Goal: Task Accomplishment & Management: Complete application form

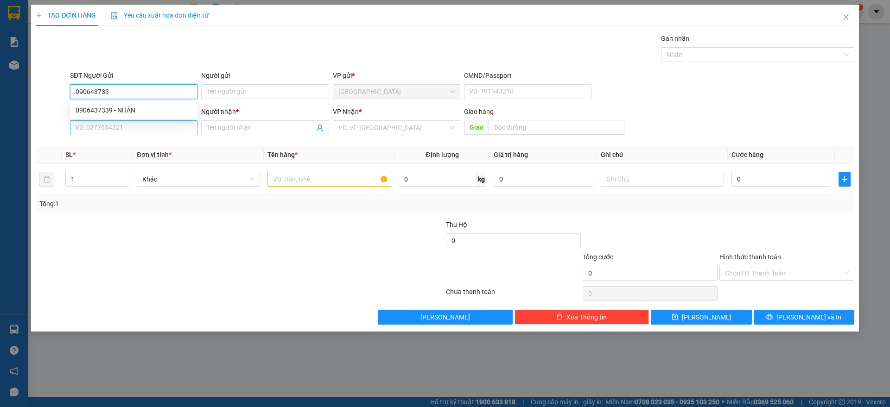
type input "0906437339"
click at [104, 110] on div "0906437339 - NHÂN" at bounding box center [134, 110] width 116 height 10
type input "NHÂN"
type input "0906437339"
click at [116, 125] on input "SĐT Người Nhận" at bounding box center [133, 127] width 127 height 15
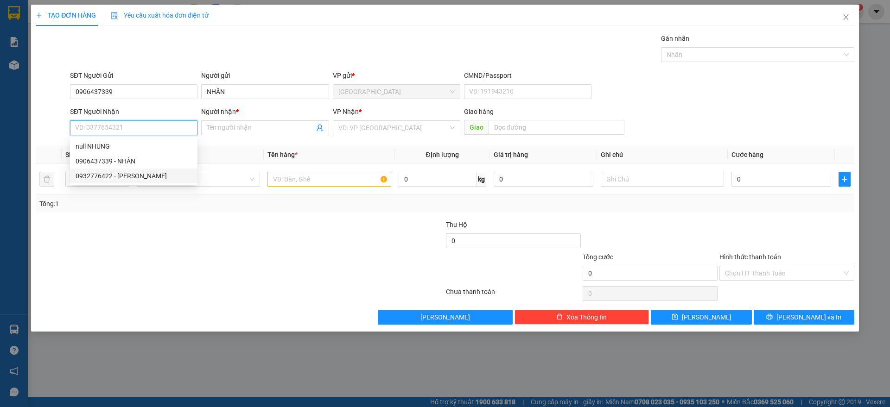
click at [118, 177] on div "0932776422 - [PERSON_NAME]" at bounding box center [134, 176] width 116 height 10
type input "0932776422"
type input "NHUNG"
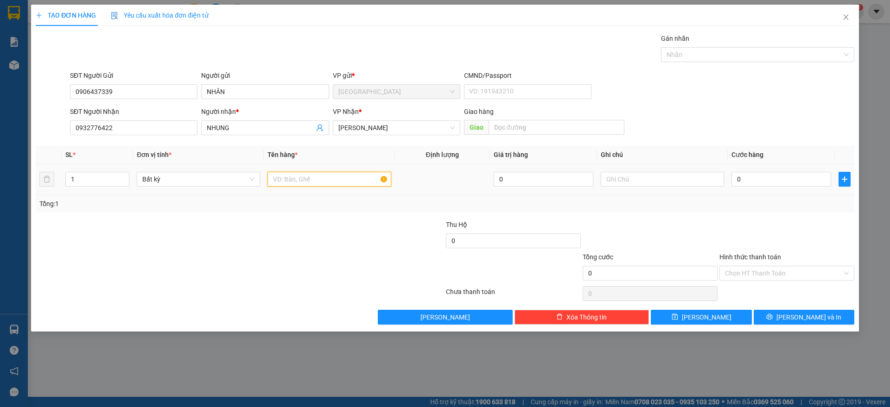
click at [283, 185] on input "text" at bounding box center [328, 179] width 123 height 15
type input "1 thùng"
click at [778, 175] on input "0" at bounding box center [781, 179] width 100 height 15
type input "3"
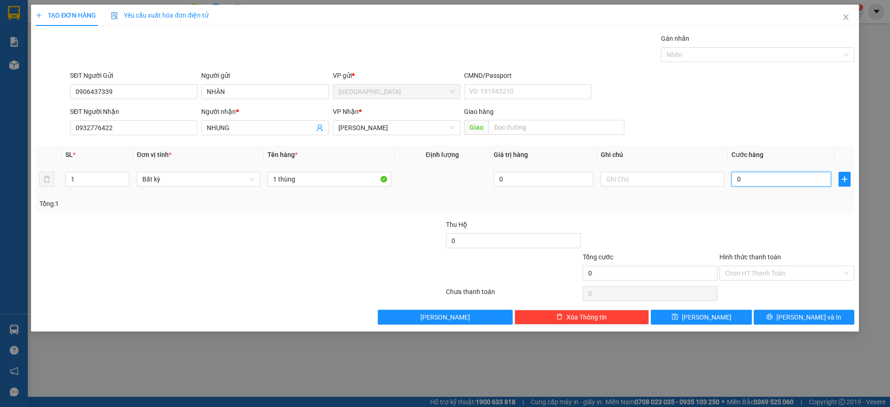
type input "3"
type input "30"
type input "30.000"
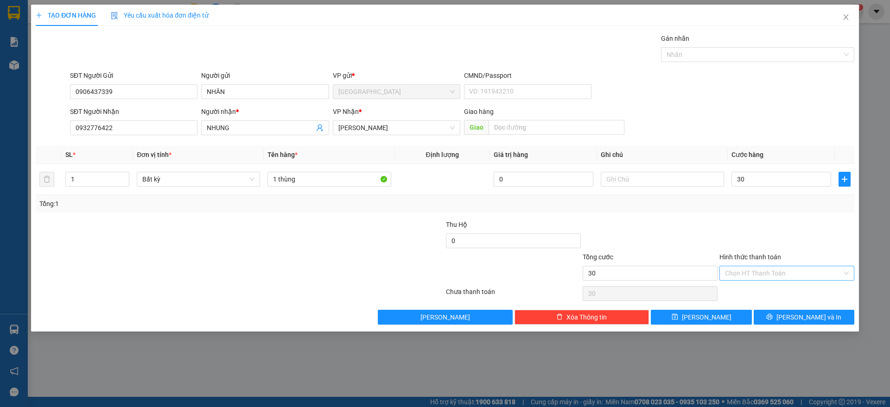
type input "30.000"
click at [768, 274] on input "Hình thức thanh toán" at bounding box center [783, 273] width 117 height 14
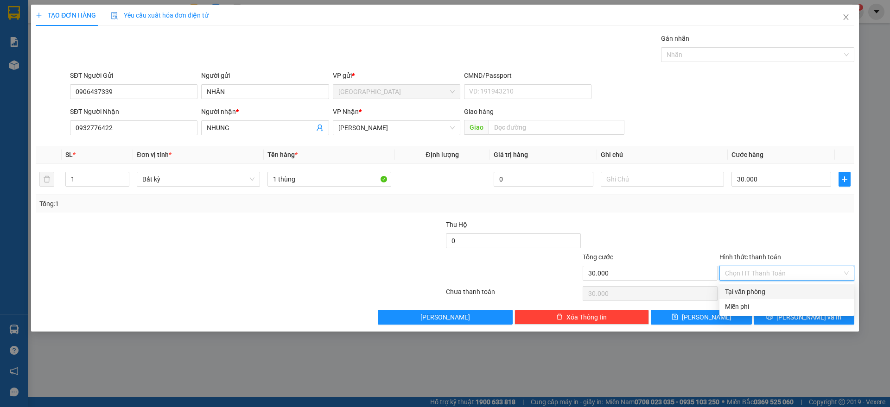
click at [759, 287] on div "Tại văn phòng" at bounding box center [787, 292] width 124 height 10
type input "0"
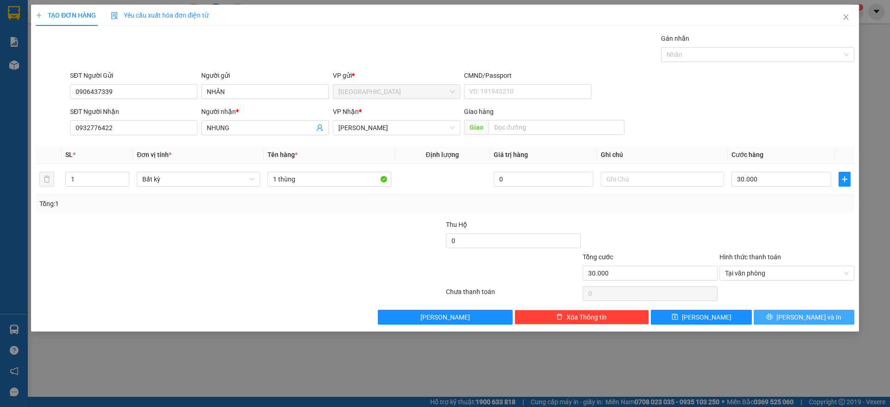
click at [778, 313] on button "[PERSON_NAME] và In" at bounding box center [803, 317] width 101 height 15
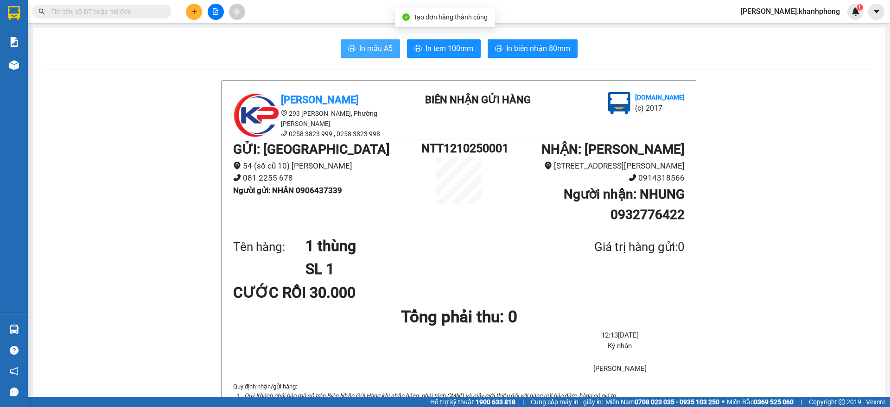
click at [373, 48] on span "In mẫu A5" at bounding box center [375, 49] width 33 height 12
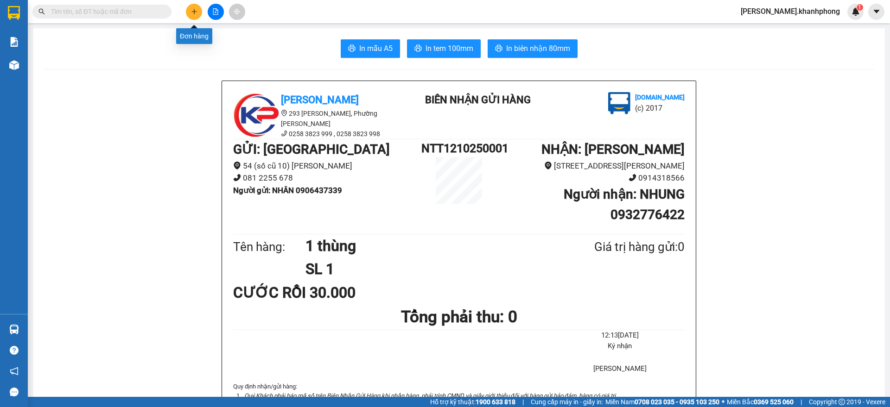
click at [194, 9] on icon "plus" at bounding box center [194, 11] width 6 height 6
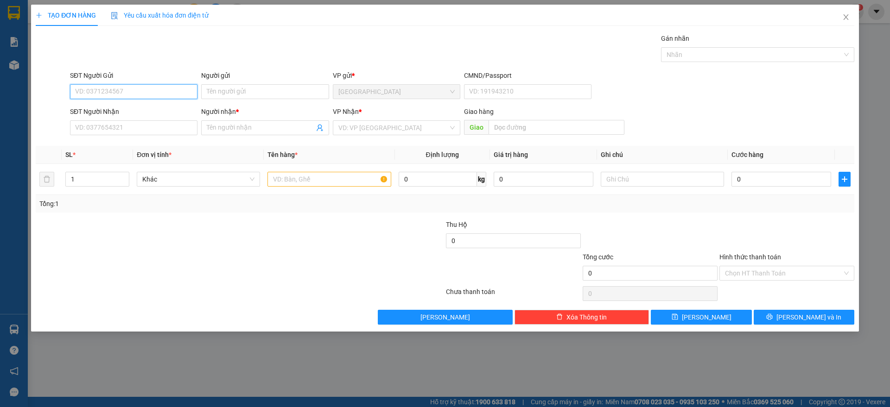
click at [114, 91] on input "SĐT Người Gửi" at bounding box center [133, 91] width 127 height 15
type input "0703035136"
click at [121, 109] on div "0703035136 - LAN" at bounding box center [134, 110] width 116 height 10
type input "LAN"
type input "0703035136"
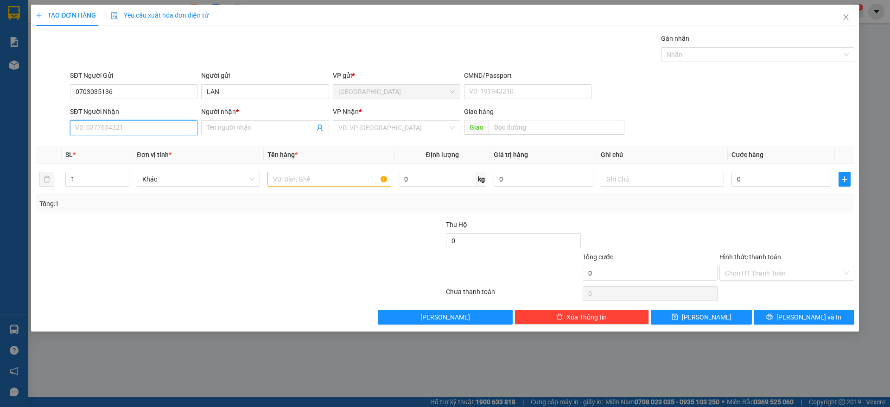
click at [123, 133] on input "SĐT Người Nhận" at bounding box center [133, 127] width 127 height 15
type input "0906676530"
click at [134, 146] on div "0906676530 - [GEOGRAPHIC_DATA]" at bounding box center [134, 146] width 116 height 10
type input "[PERSON_NAME]"
type input "0906676530"
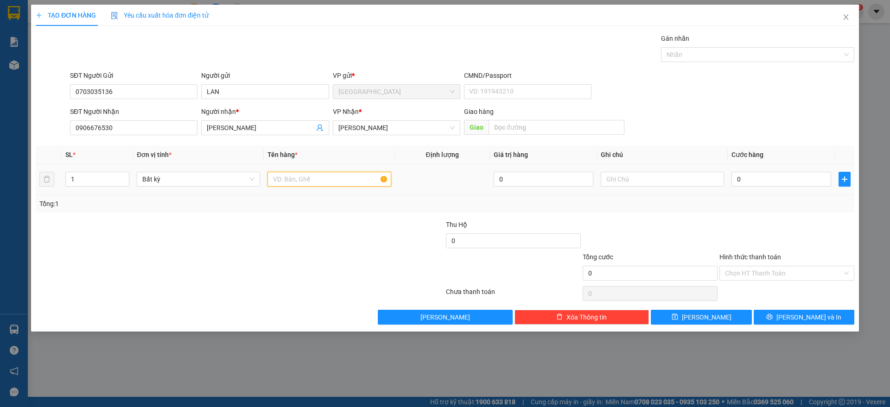
click at [323, 183] on input "text" at bounding box center [328, 179] width 123 height 15
type input "2"
type input "1 KIỆN ĐEN"
click at [769, 182] on input "0" at bounding box center [781, 179] width 100 height 15
type input "4"
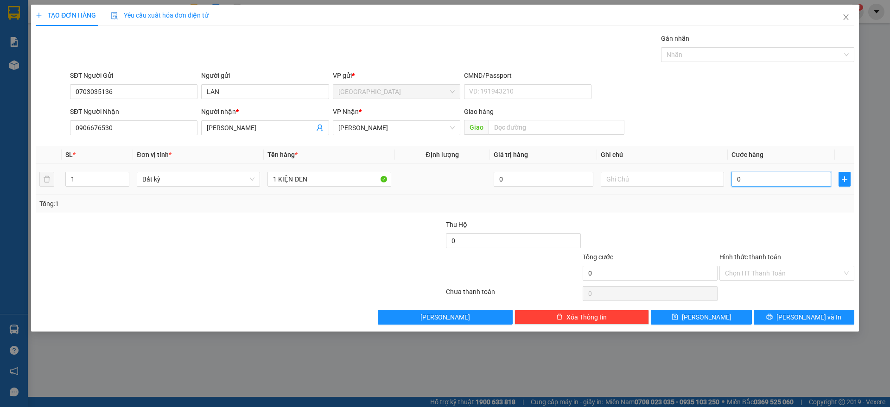
type input "4"
type input "40"
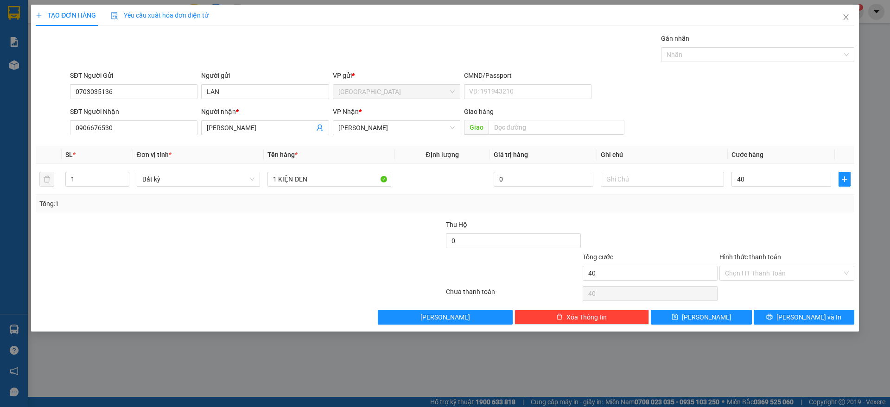
type input "40.000"
drag, startPoint x: 748, startPoint y: 238, endPoint x: 749, endPoint y: 230, distance: 7.9
click at [749, 237] on div at bounding box center [786, 236] width 137 height 32
drag, startPoint x: 778, startPoint y: 273, endPoint x: 764, endPoint y: 296, distance: 26.5
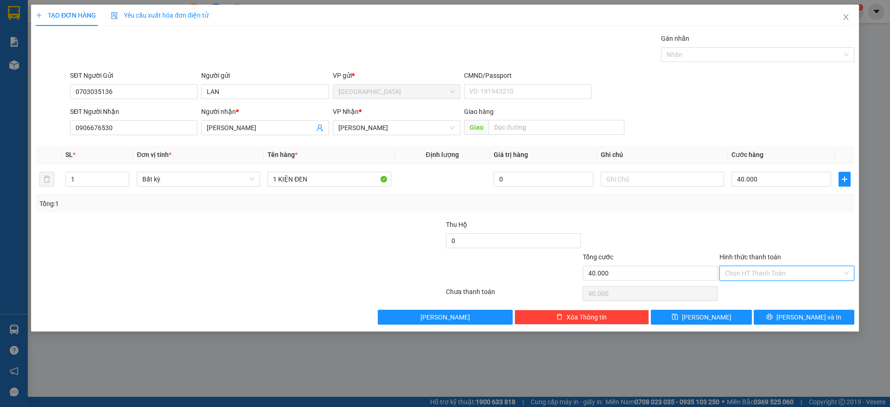
click at [780, 273] on input "Hình thức thanh toán" at bounding box center [783, 273] width 117 height 14
click at [762, 290] on div "Tại văn phòng" at bounding box center [787, 292] width 124 height 10
type input "0"
click at [783, 321] on button "[PERSON_NAME] và In" at bounding box center [803, 317] width 101 height 15
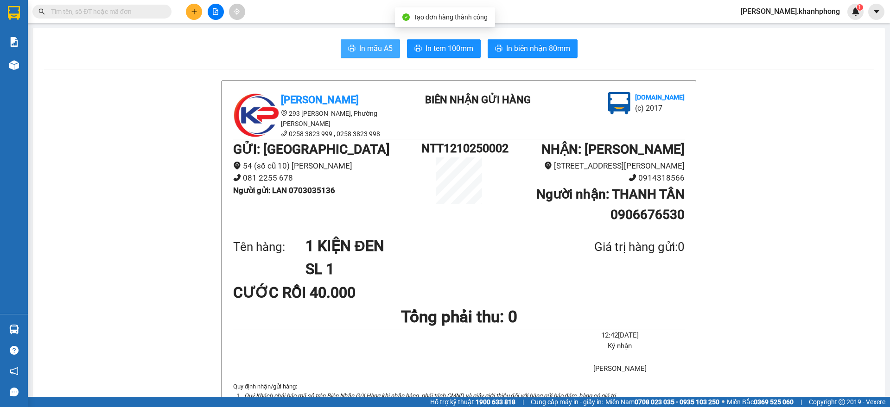
click at [376, 46] on span "In mẫu A5" at bounding box center [375, 49] width 33 height 12
click at [188, 11] on button at bounding box center [194, 12] width 16 height 16
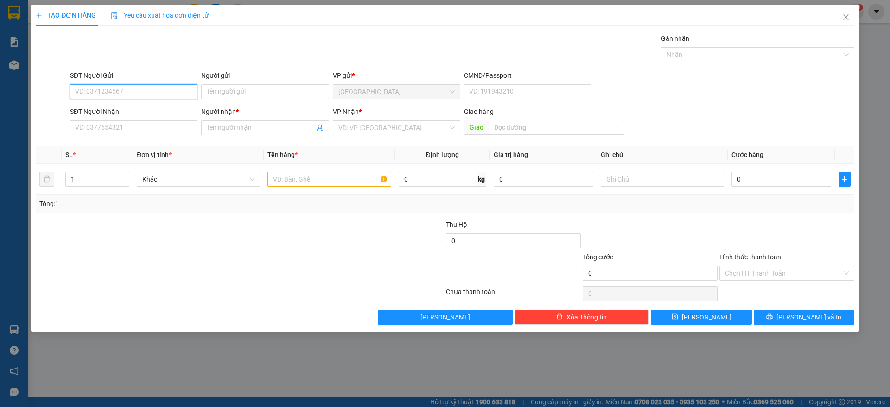
click at [126, 92] on input "SĐT Người Gửi" at bounding box center [133, 91] width 127 height 15
type input "0337842482"
drag, startPoint x: 139, startPoint y: 104, endPoint x: 128, endPoint y: 95, distance: 15.1
click at [139, 104] on div "0337842482 - PHỤNG" at bounding box center [133, 110] width 127 height 15
type input "PHỤNG"
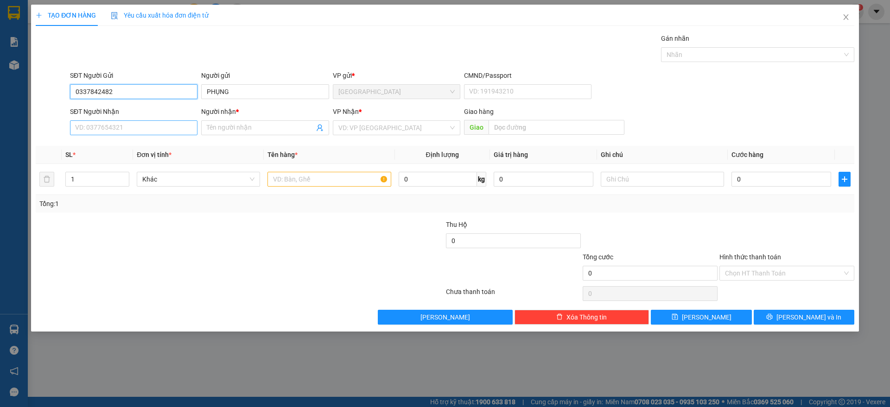
type input "0337842482"
click at [141, 128] on input "SĐT Người Nhận" at bounding box center [133, 127] width 127 height 15
type input "0906950039"
click at [128, 147] on div "0906950039 - thiện nhi" at bounding box center [134, 146] width 116 height 10
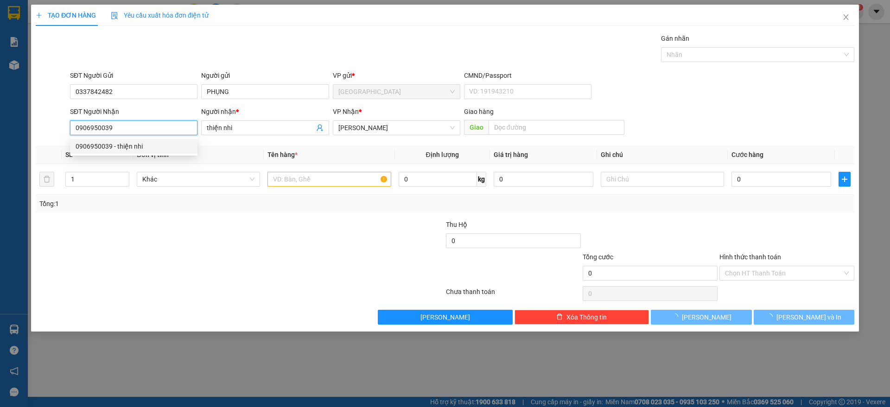
type input "thiện nhi"
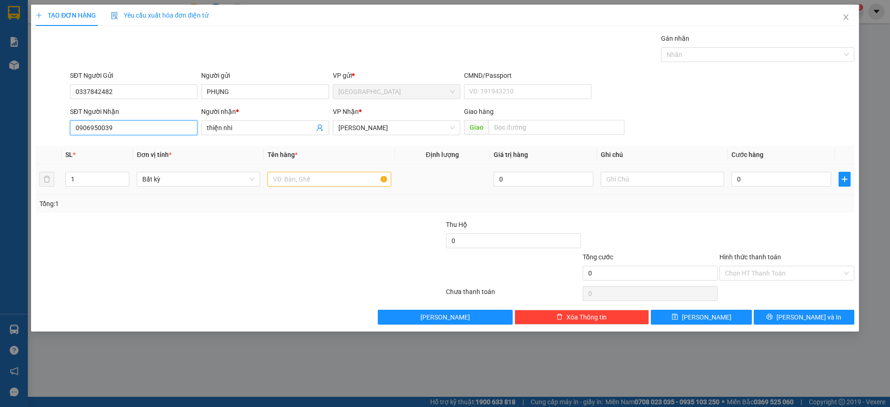
type input "0906950039"
click at [301, 179] on input "text" at bounding box center [328, 179] width 123 height 15
type input "1 KIỆN"
click at [748, 183] on input "0" at bounding box center [781, 179] width 100 height 15
type input "4"
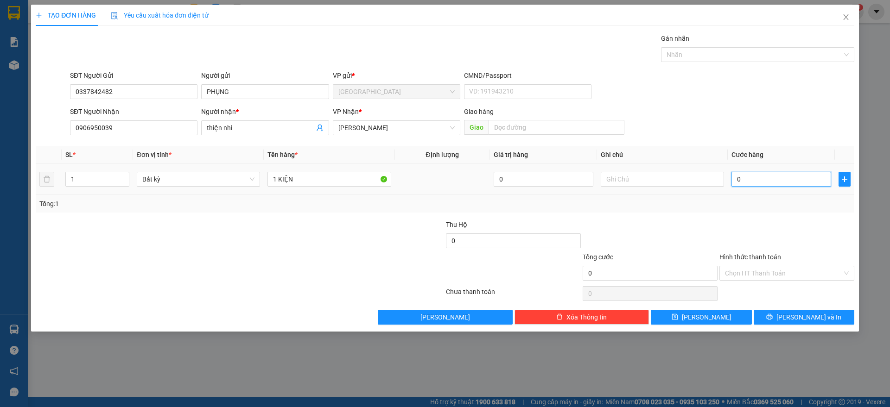
type input "4"
type input "40"
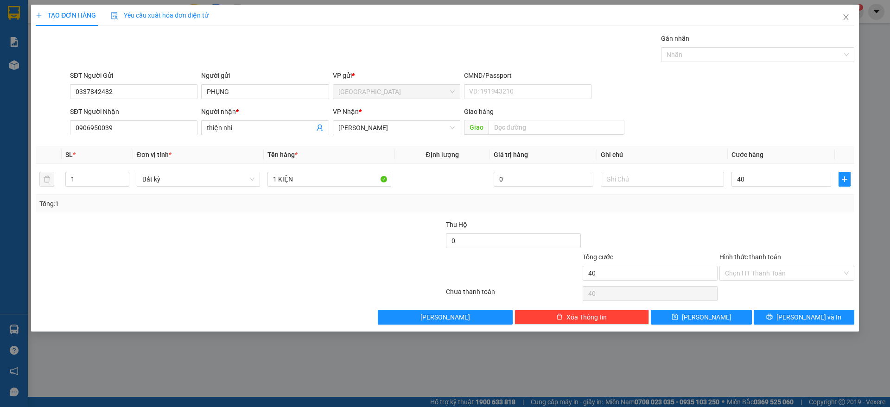
type input "40.000"
drag, startPoint x: 769, startPoint y: 218, endPoint x: 747, endPoint y: 297, distance: 82.5
click at [768, 218] on div "Transit Pickup Surcharge Ids Transit Deliver Surcharge Ids Transit Deliver Surc…" at bounding box center [445, 178] width 818 height 291
drag, startPoint x: 768, startPoint y: 271, endPoint x: 768, endPoint y: 276, distance: 5.1
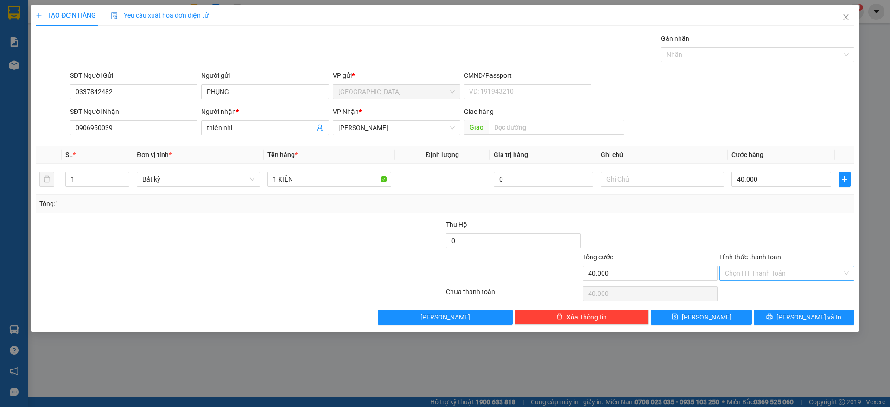
click at [768, 270] on input "Hình thức thanh toán" at bounding box center [783, 273] width 117 height 14
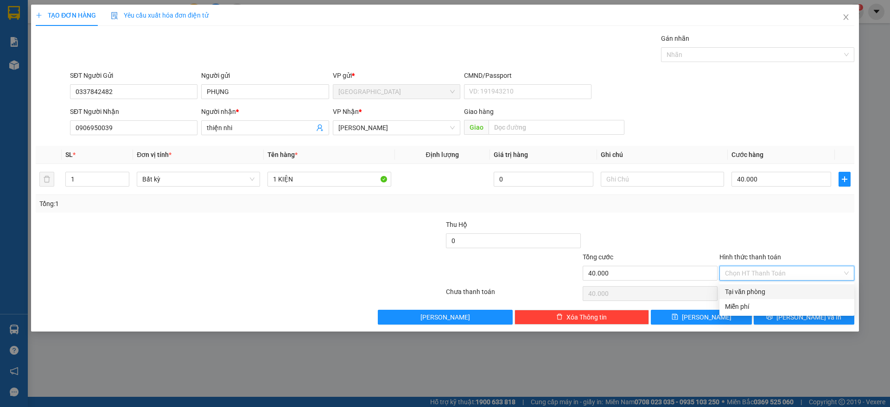
click at [758, 288] on div "Tại văn phòng" at bounding box center [787, 292] width 124 height 10
type input "0"
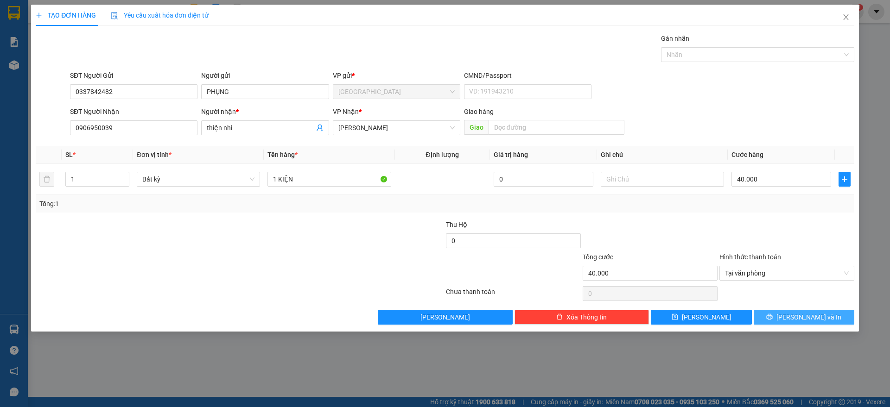
click at [796, 319] on span "[PERSON_NAME] và In" at bounding box center [808, 317] width 65 height 10
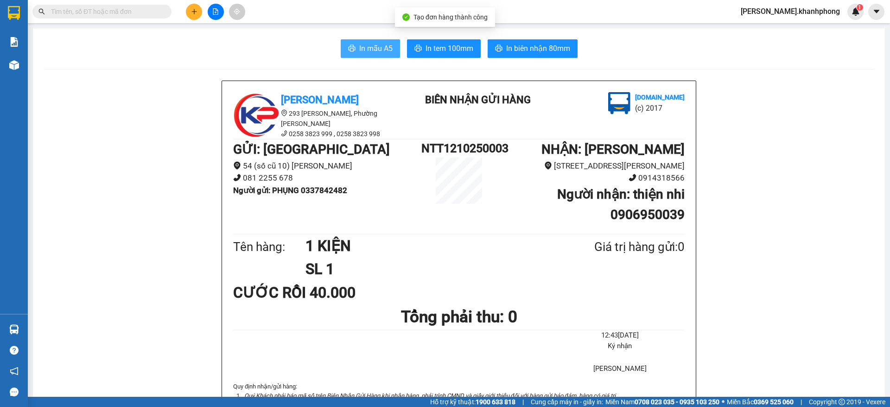
click at [360, 50] on span "In mẫu A5" at bounding box center [375, 49] width 33 height 12
click at [359, 45] on span "In mẫu A5" at bounding box center [375, 49] width 33 height 12
click at [354, 49] on button "In mẫu A5" at bounding box center [370, 48] width 59 height 19
